Goal: Check status: Check status

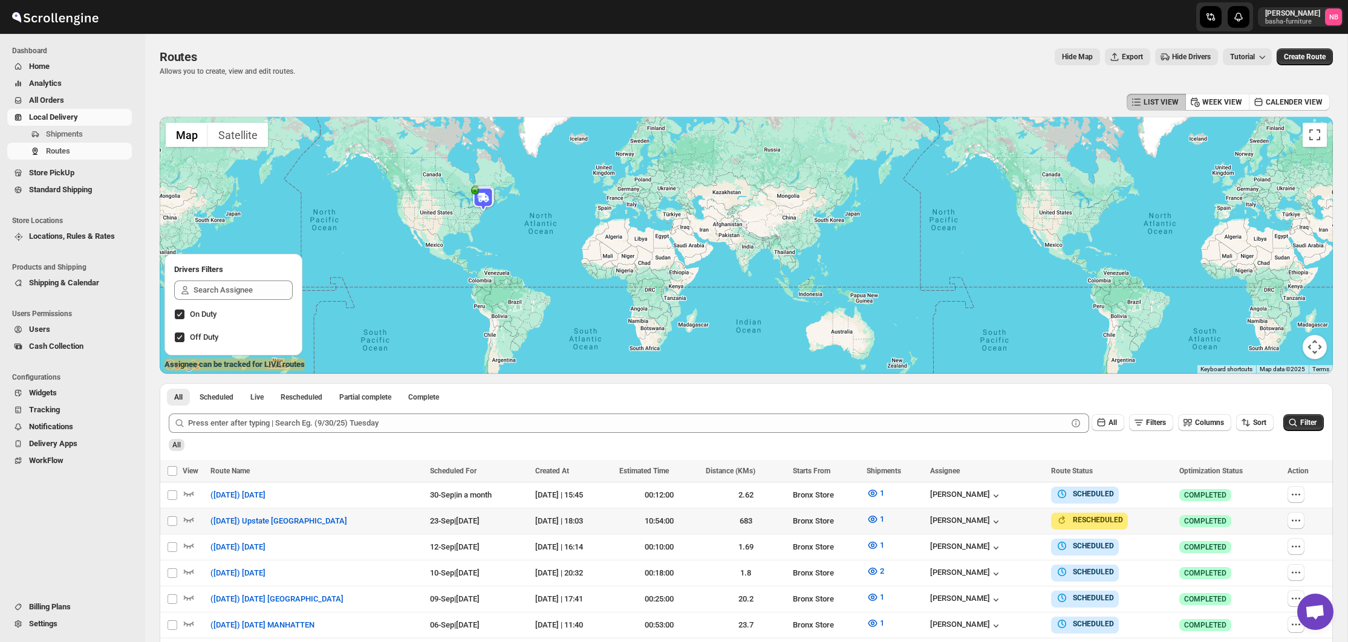
scroll to position [267, 0]
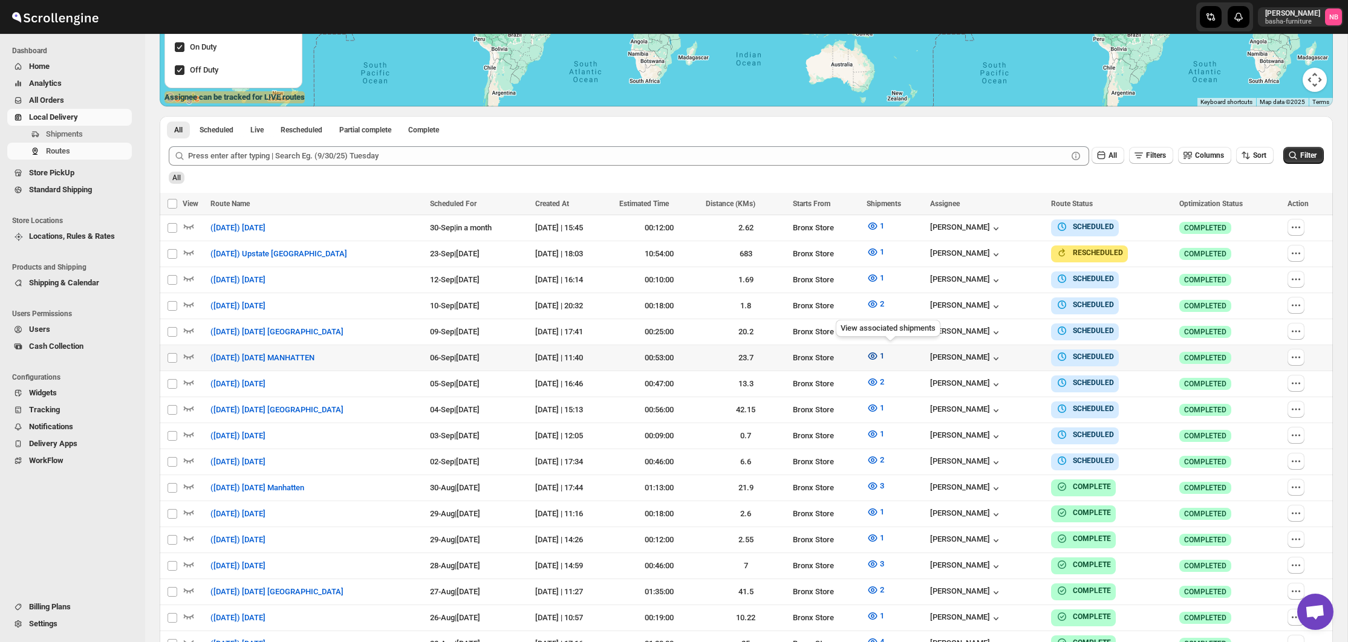
click at [892, 360] on button "1" at bounding box center [876, 356] width 32 height 19
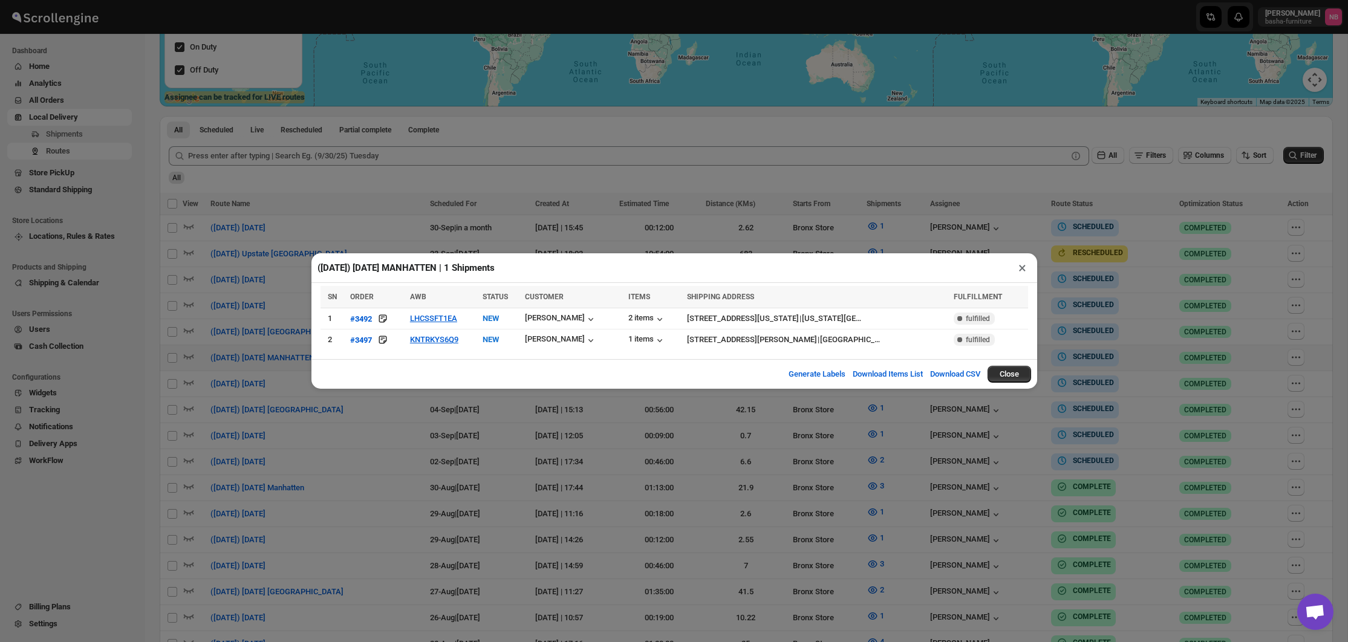
drag, startPoint x: 539, startPoint y: 447, endPoint x: 1147, endPoint y: 186, distance: 661.5
click at [539, 447] on div "([DATE]) [DATE] MANHATTEN | 1 Shipments × SN ORDER AWB STATUS CUSTOMER ITEMS SH…" at bounding box center [674, 321] width 1348 height 642
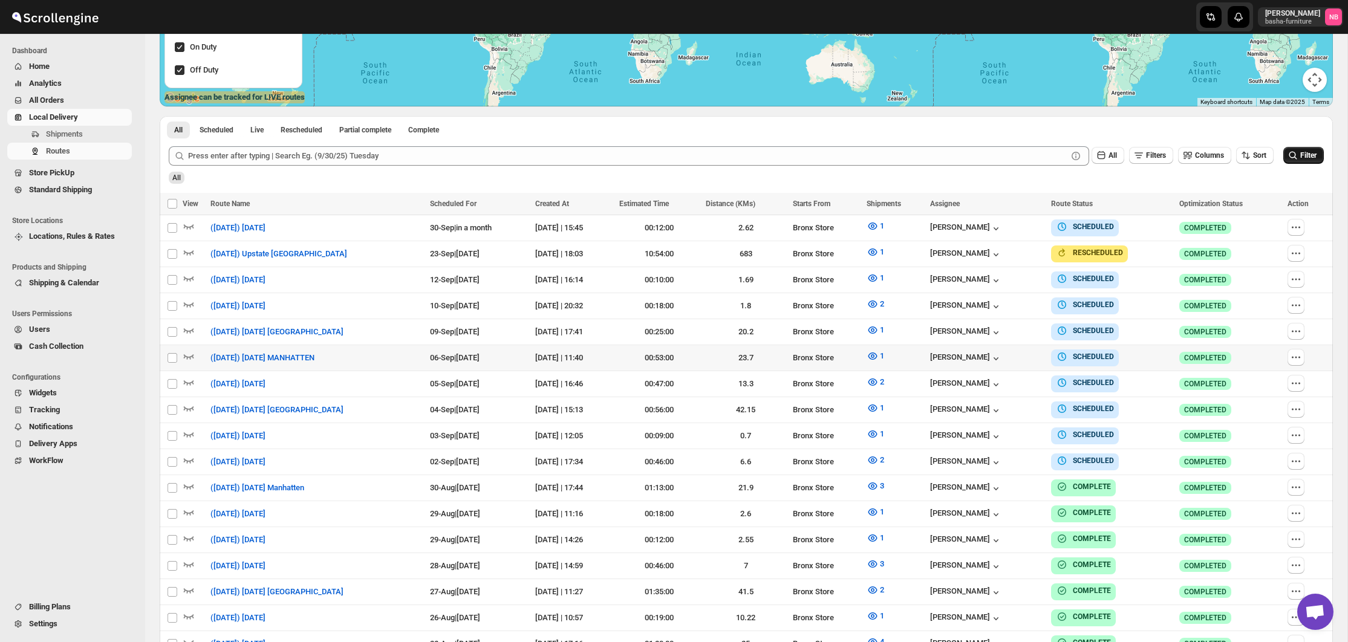
click at [1301, 154] on span "Filter" at bounding box center [1309, 155] width 16 height 8
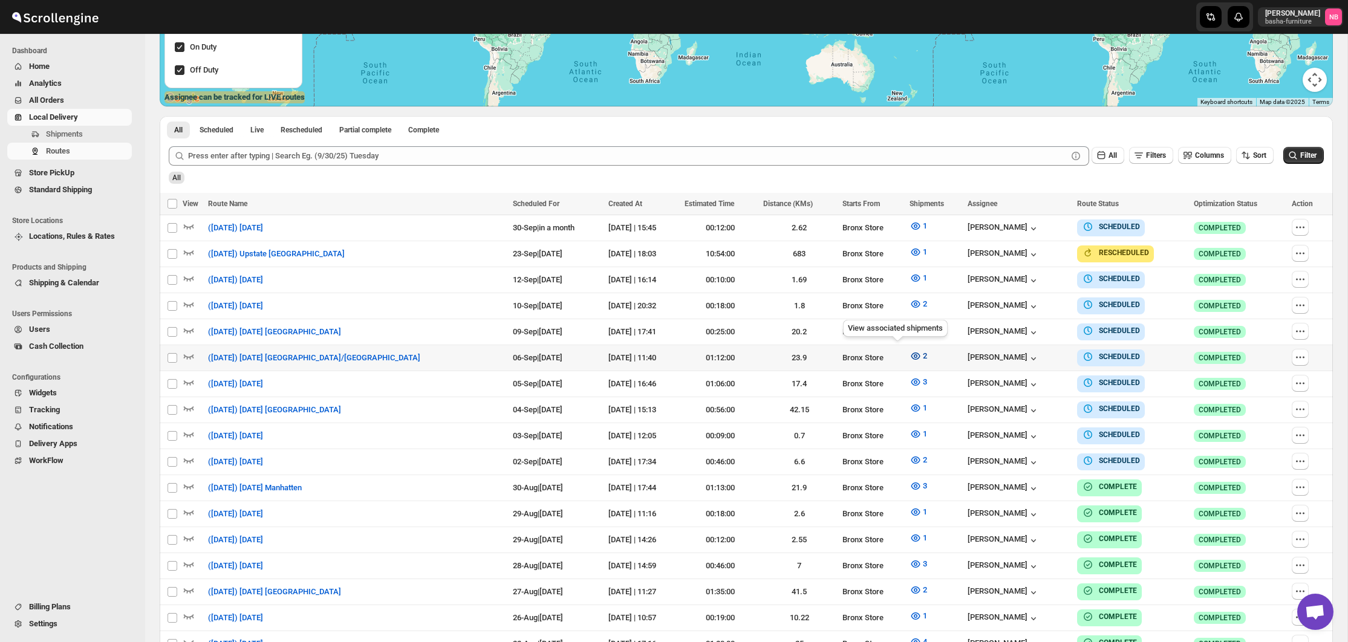
click at [903, 357] on button "2" at bounding box center [919, 356] width 32 height 19
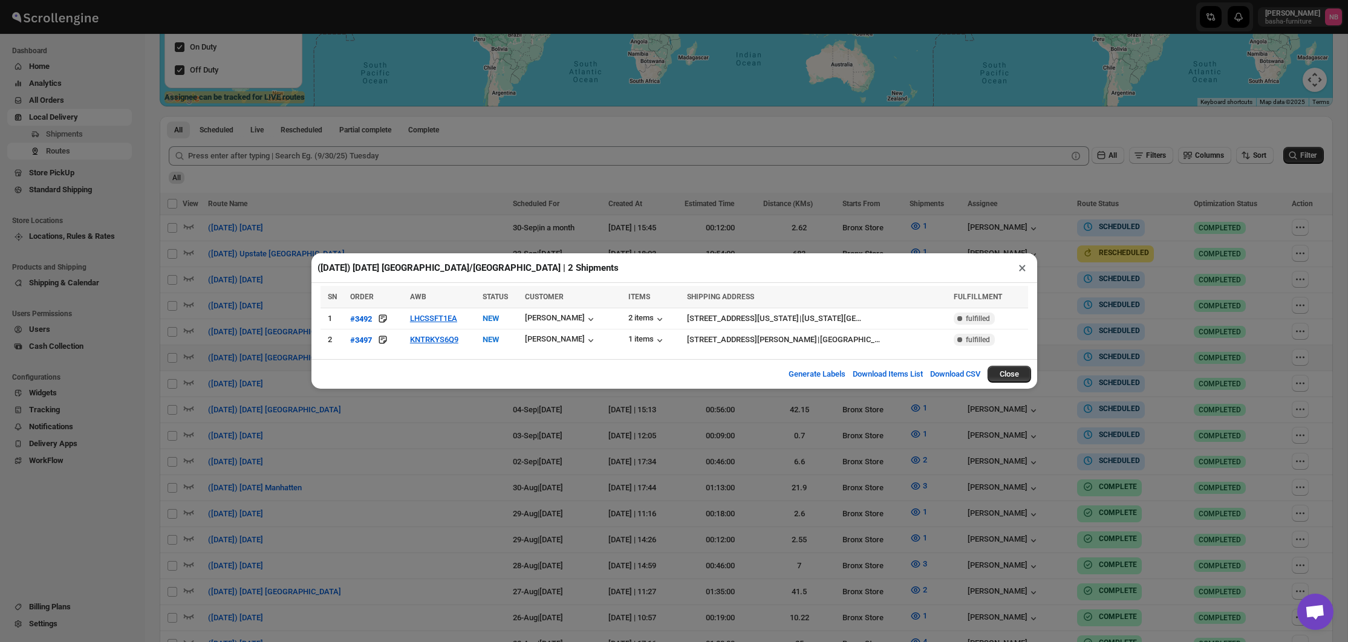
click at [521, 459] on div "([DATE]) [DATE] [GEOGRAPHIC_DATA]/[GEOGRAPHIC_DATA] | 2 Shipments × SN ORDER AW…" at bounding box center [674, 321] width 1348 height 642
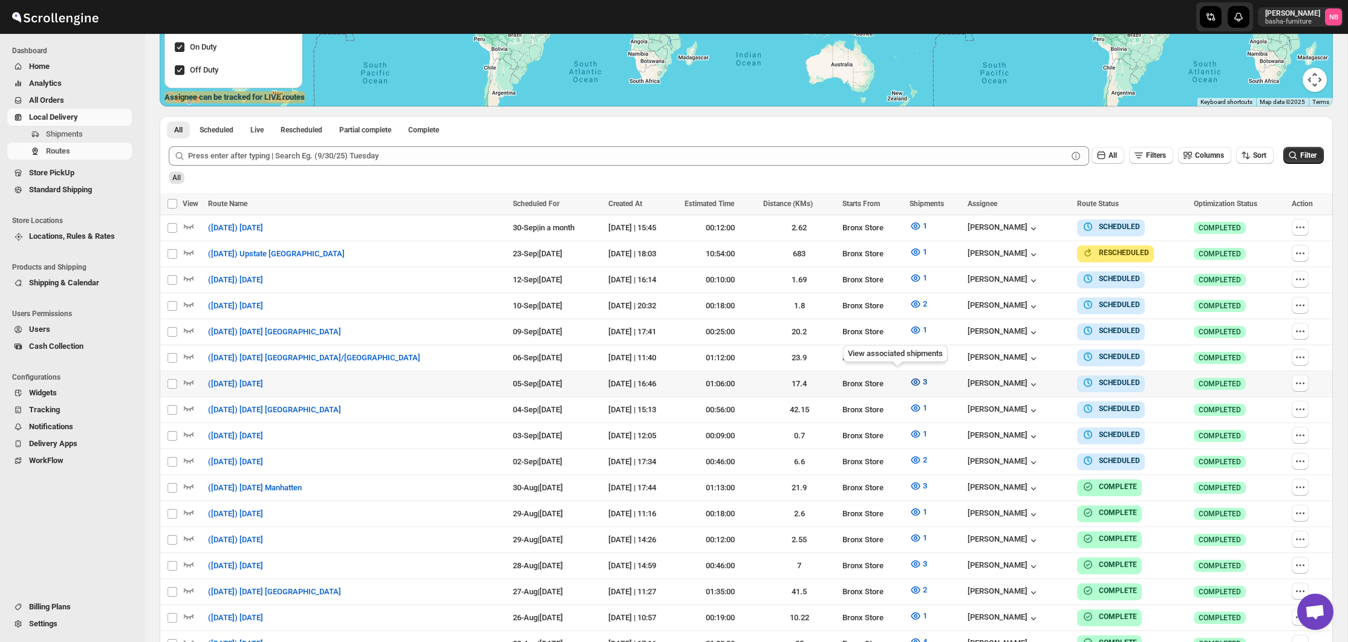
click at [910, 379] on icon "button" at bounding box center [916, 382] width 12 height 12
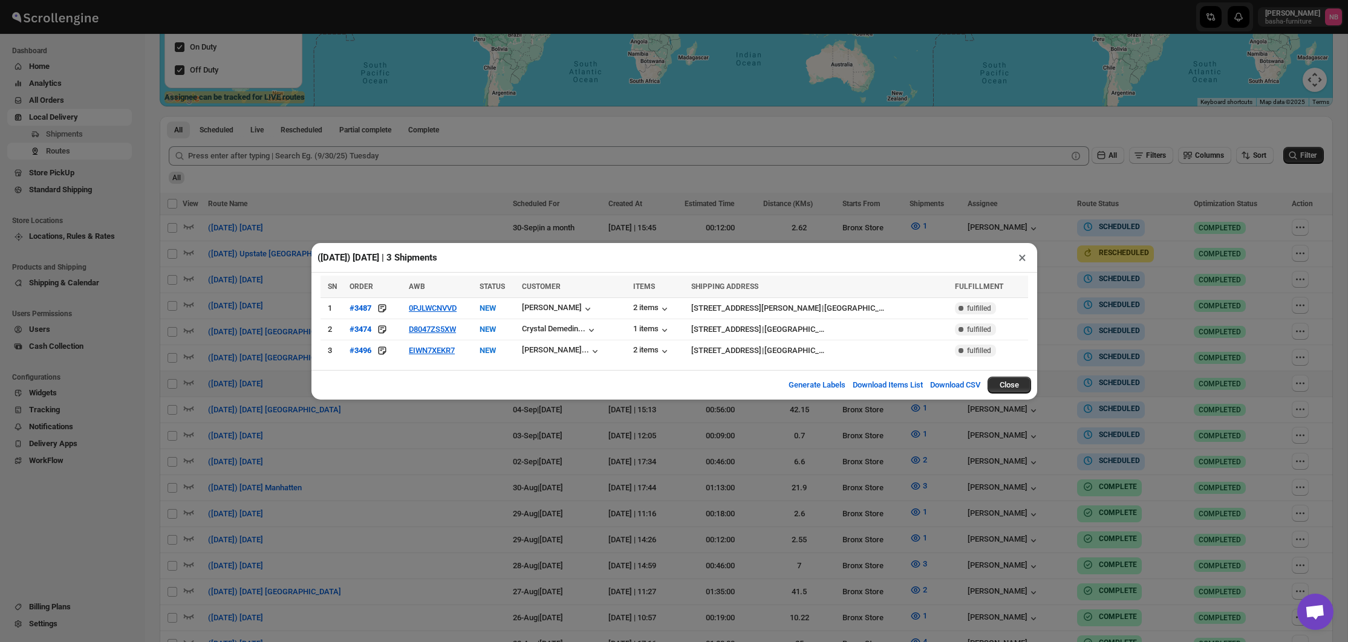
click at [473, 417] on div "([DATE]) [DATE] | 3 Shipments × SN ORDER AWB STATUS CUSTOMER ITEMS SHIPPING ADD…" at bounding box center [674, 321] width 1348 height 642
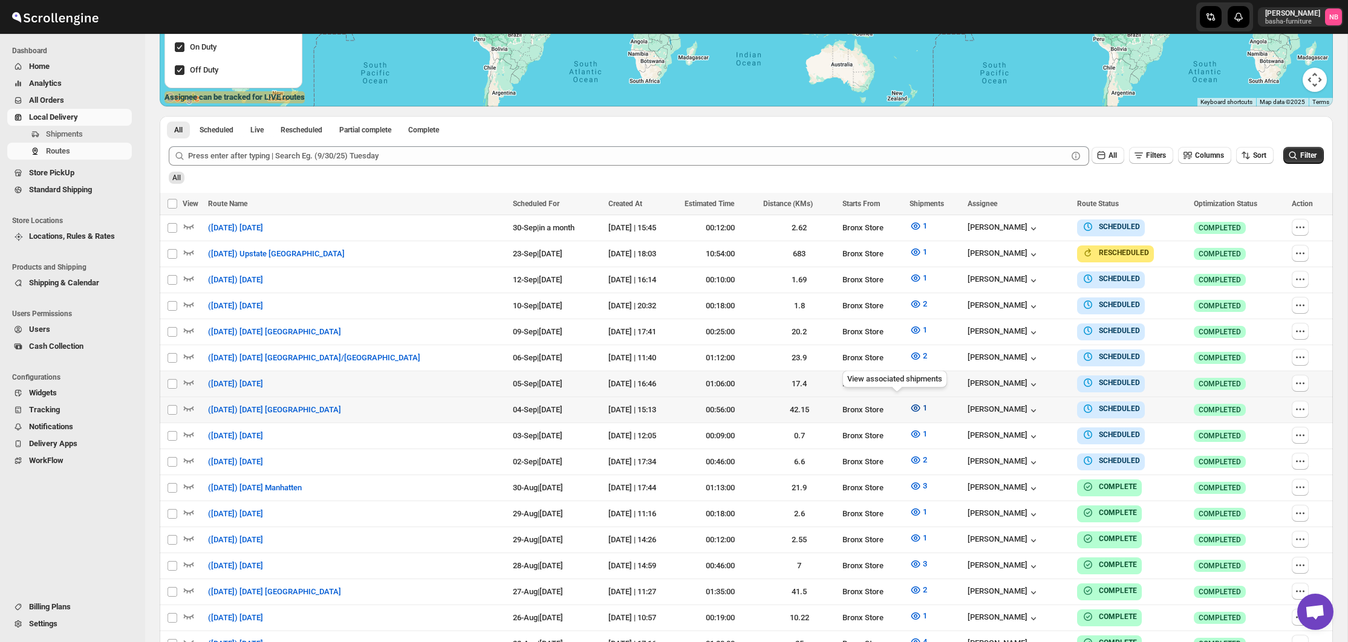
click at [903, 400] on button "1" at bounding box center [919, 408] width 32 height 19
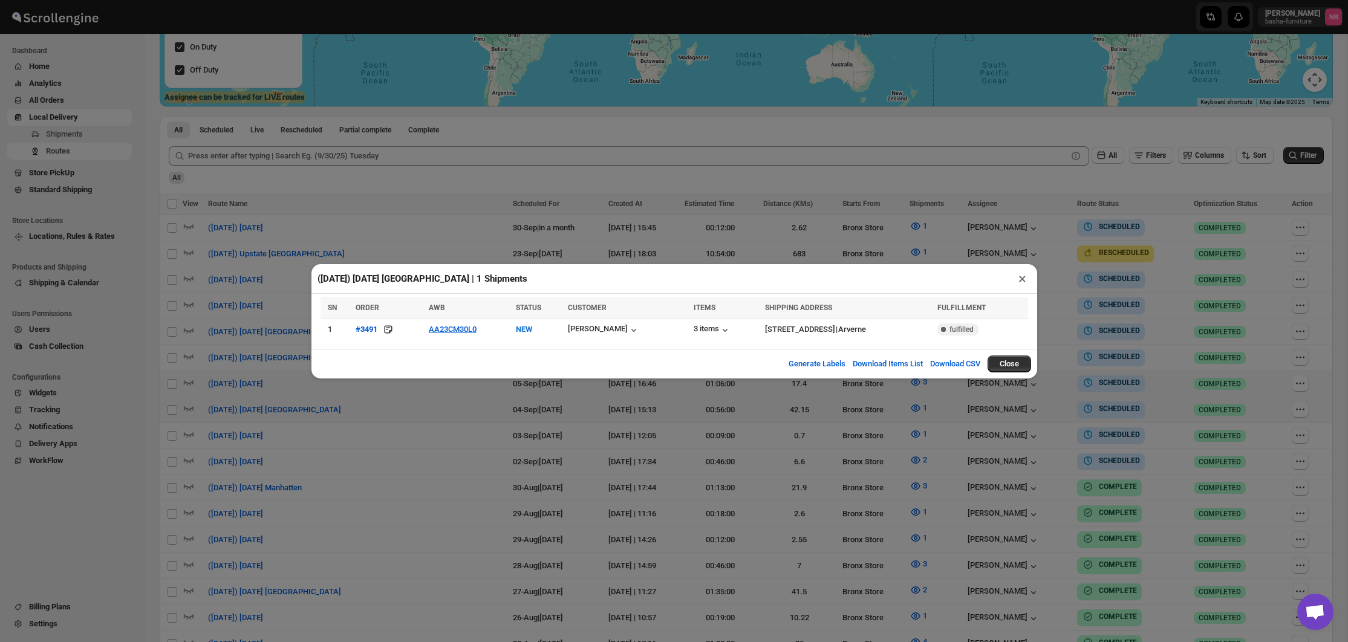
click at [442, 449] on div "([DATE]) [DATE] [GEOGRAPHIC_DATA] | 1 Shipments × SN ORDER AWB STATUS CUSTOMER …" at bounding box center [674, 321] width 1348 height 642
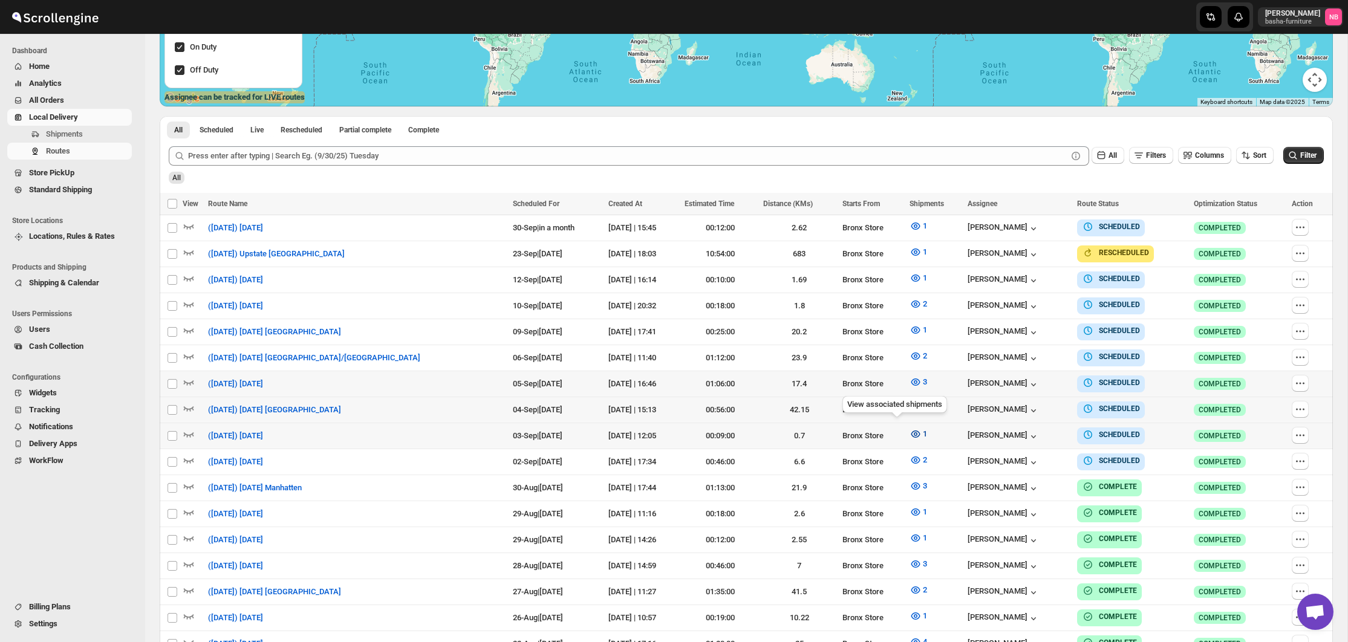
click at [910, 434] on icon "button" at bounding box center [916, 434] width 12 height 12
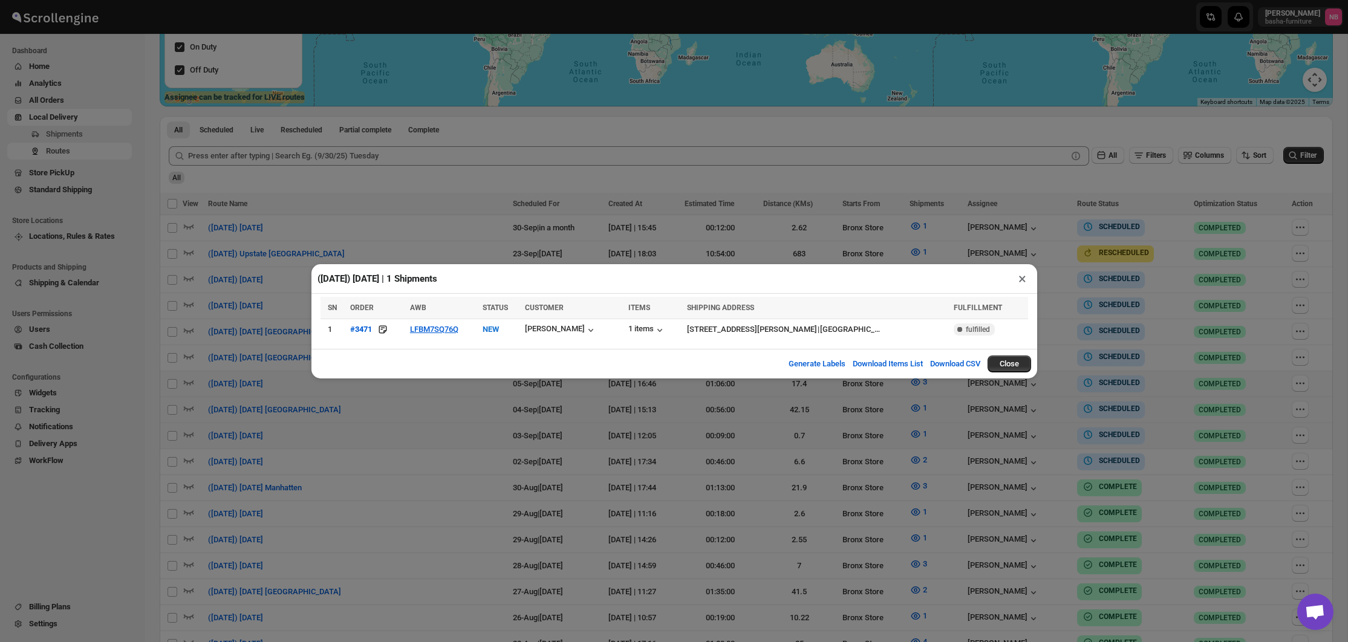
click at [441, 408] on div "([DATE]) [DATE] | 1 Shipments × SN ORDER AWB STATUS CUSTOMER ITEMS SHIPPING ADD…" at bounding box center [674, 321] width 1348 height 642
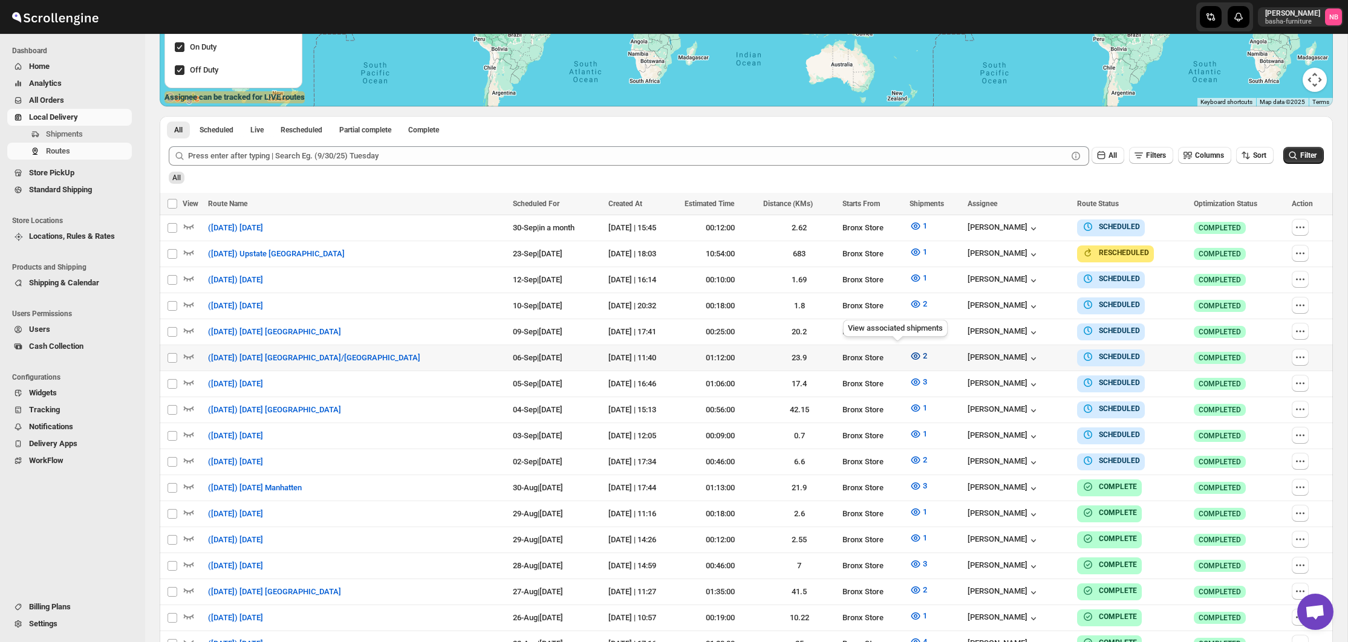
click at [911, 355] on icon "button" at bounding box center [915, 356] width 9 height 7
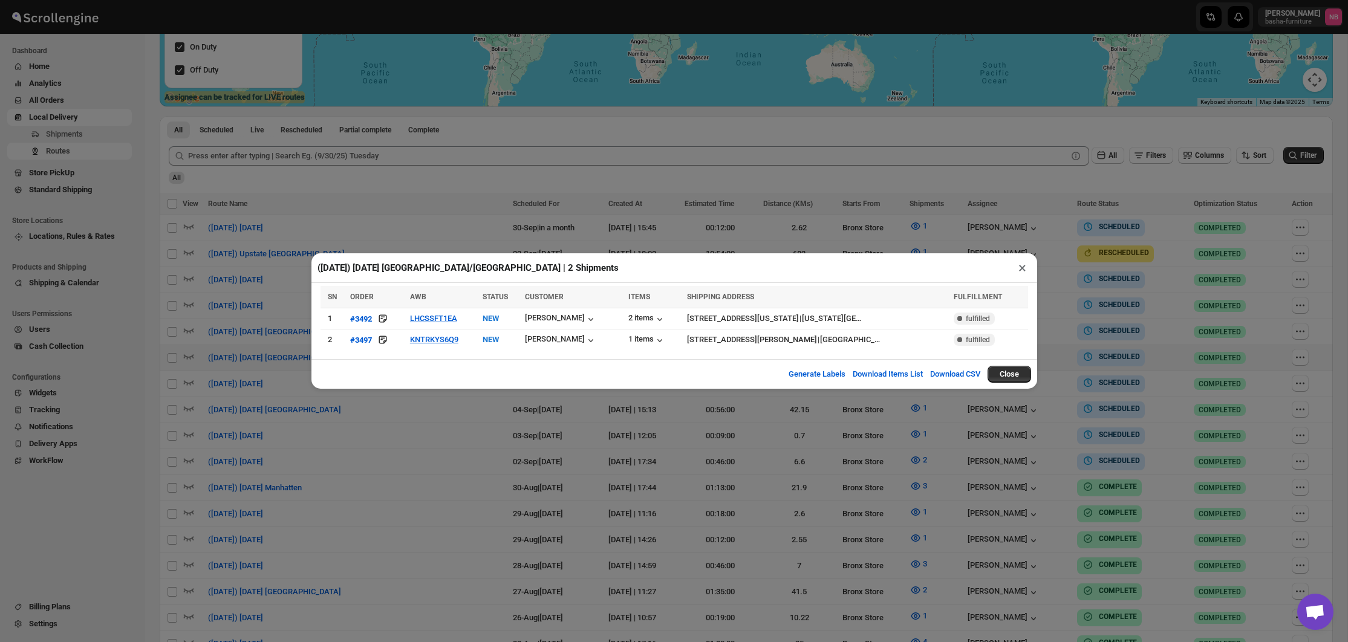
click at [636, 451] on div "([DATE]) [DATE] [GEOGRAPHIC_DATA]/[GEOGRAPHIC_DATA] | 2 Shipments × SN ORDER AW…" at bounding box center [674, 321] width 1348 height 642
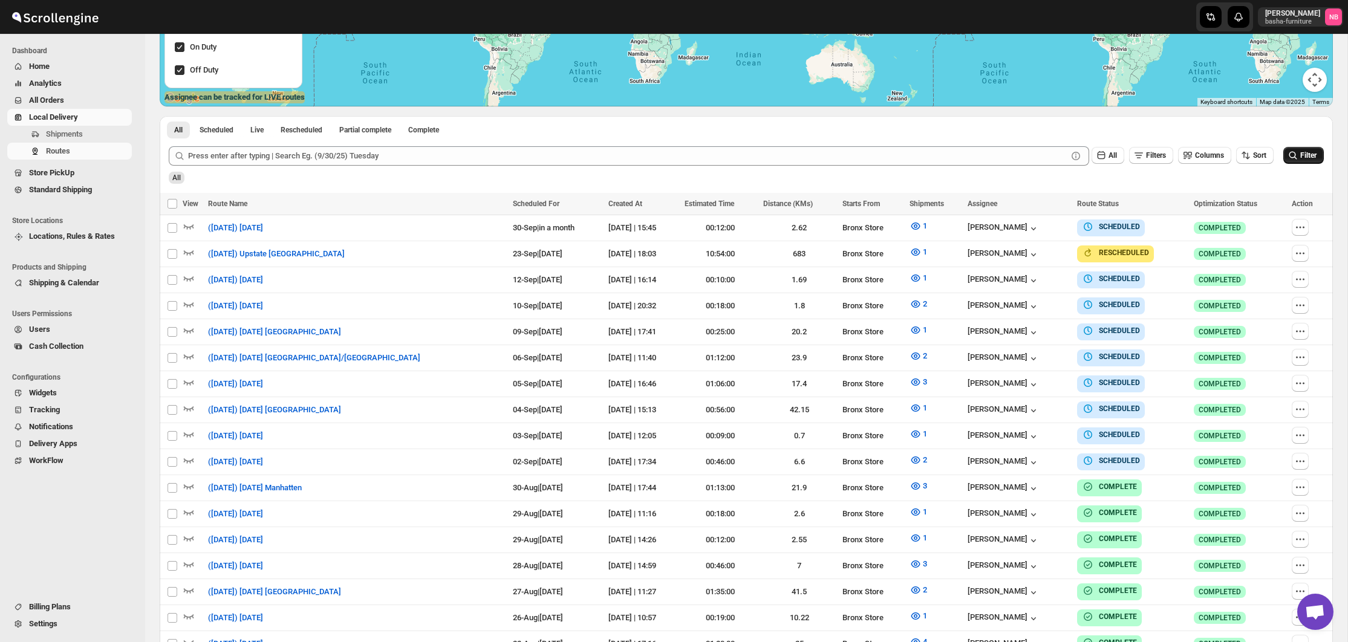
click at [1303, 151] on button "Filter" at bounding box center [1304, 155] width 41 height 17
click at [910, 379] on icon "button" at bounding box center [916, 382] width 12 height 12
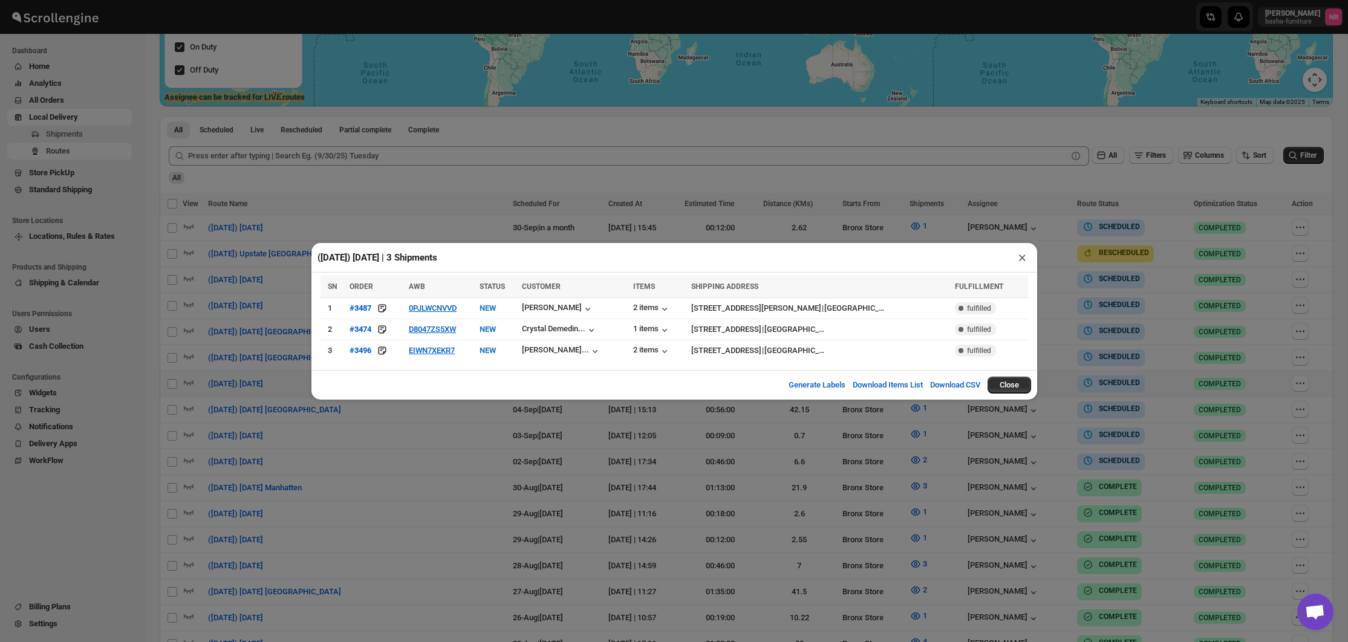
click at [378, 444] on div "([DATE]) [DATE] | 3 Shipments × SN ORDER AWB STATUS CUSTOMER ITEMS SHIPPING ADD…" at bounding box center [674, 321] width 1348 height 642
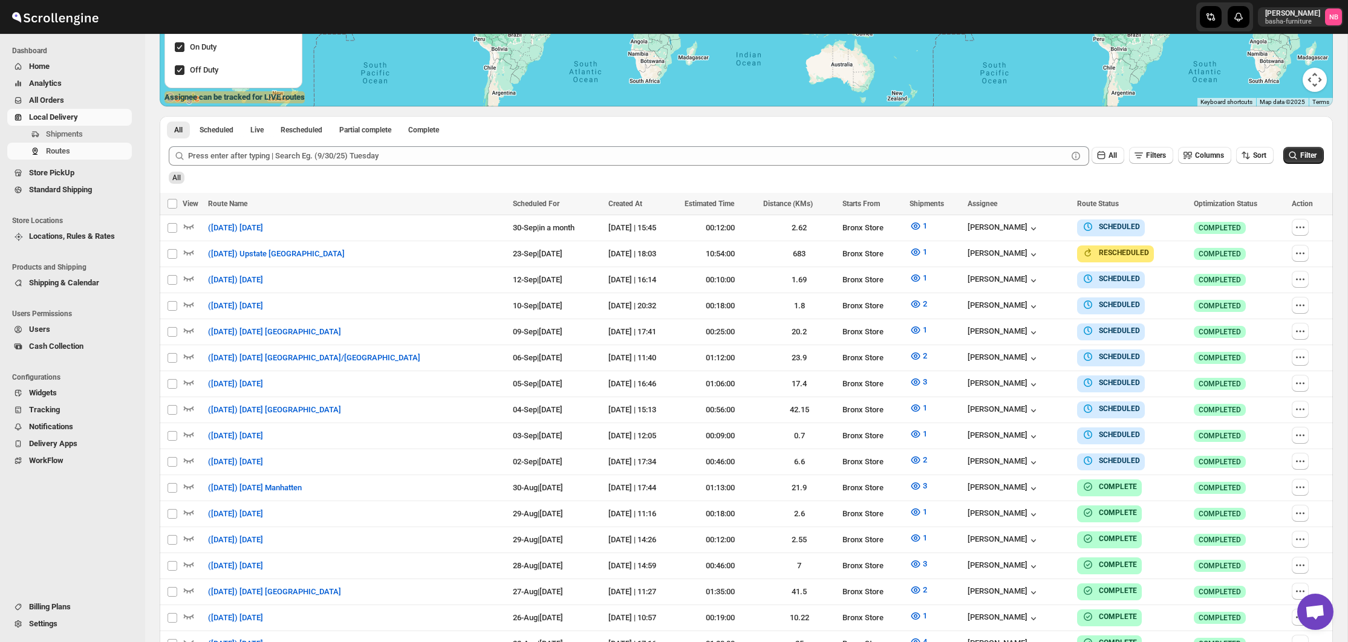
click at [593, 131] on div "All Scheduled Live Rescheduled Partial complete Complete More views All Schedul…" at bounding box center [747, 126] width 1174 height 21
